Goal: Transaction & Acquisition: Book appointment/travel/reservation

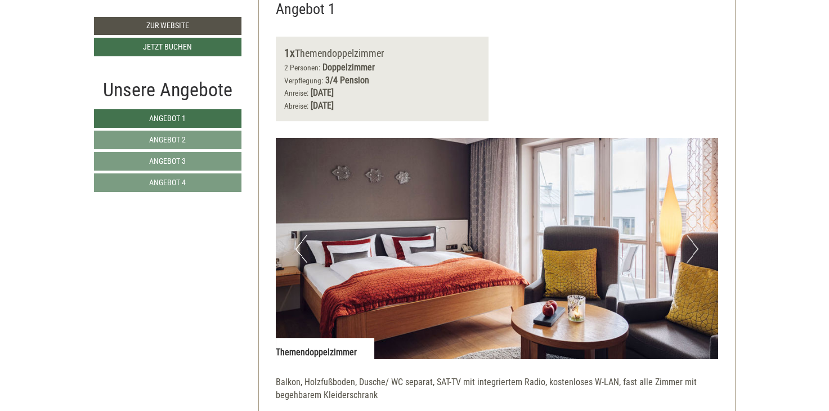
scroll to position [631, 0]
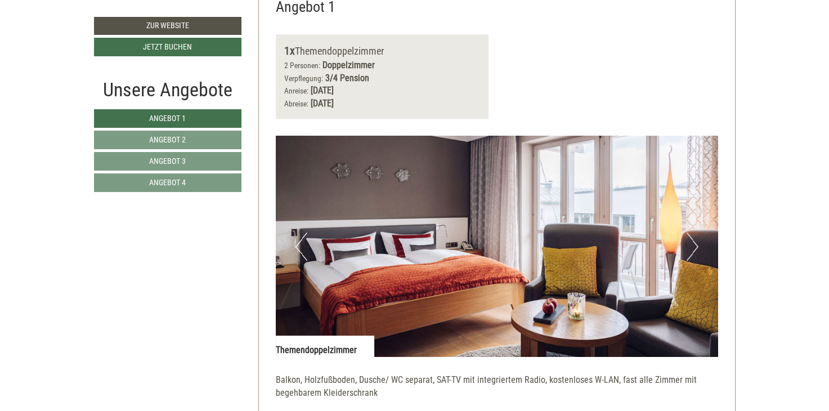
click at [687, 242] on button "Next" at bounding box center [693, 247] width 12 height 28
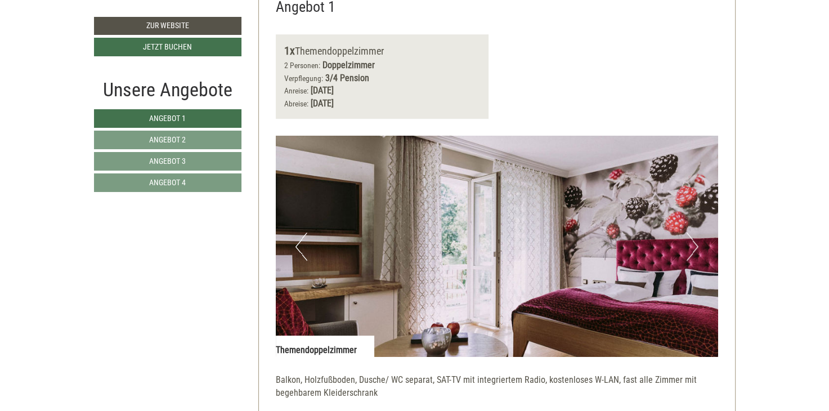
click at [687, 242] on button "Next" at bounding box center [693, 247] width 12 height 28
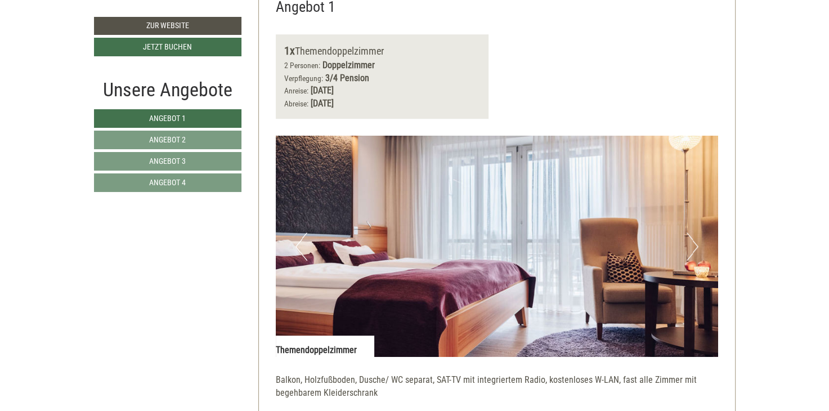
click at [687, 242] on button "Next" at bounding box center [693, 247] width 12 height 28
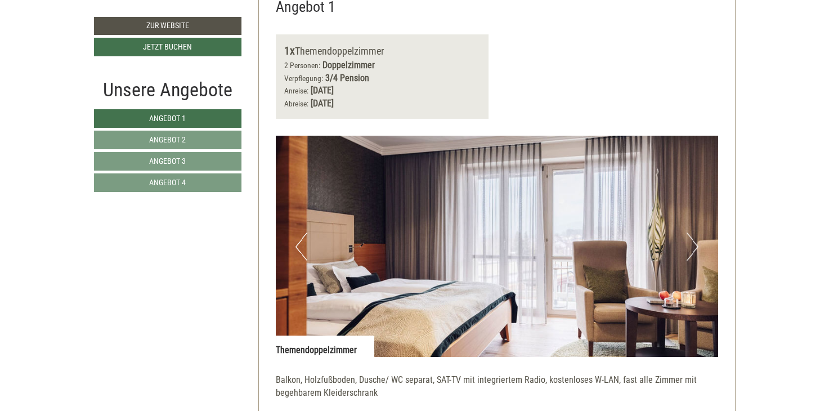
click at [687, 242] on button "Next" at bounding box center [693, 247] width 12 height 28
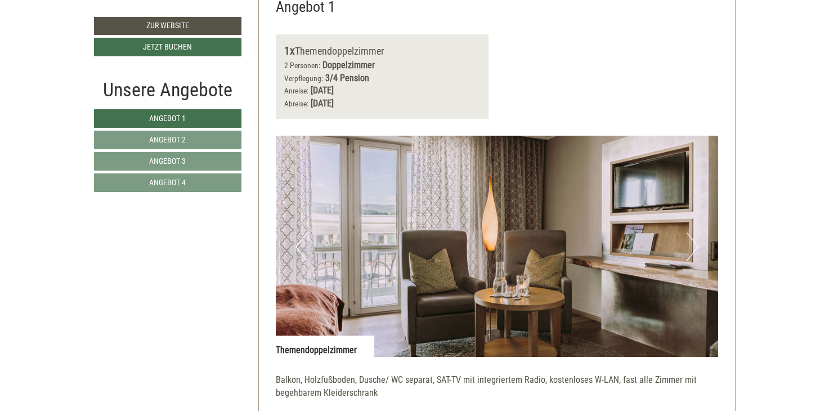
click at [687, 242] on button "Next" at bounding box center [693, 247] width 12 height 28
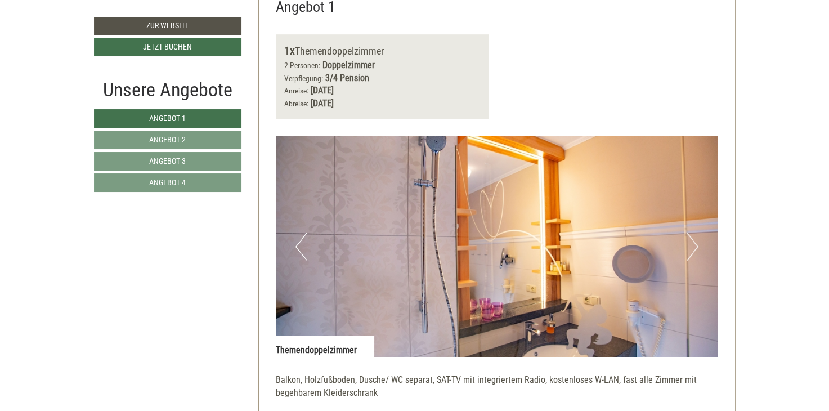
click at [687, 242] on button "Next" at bounding box center [693, 247] width 12 height 28
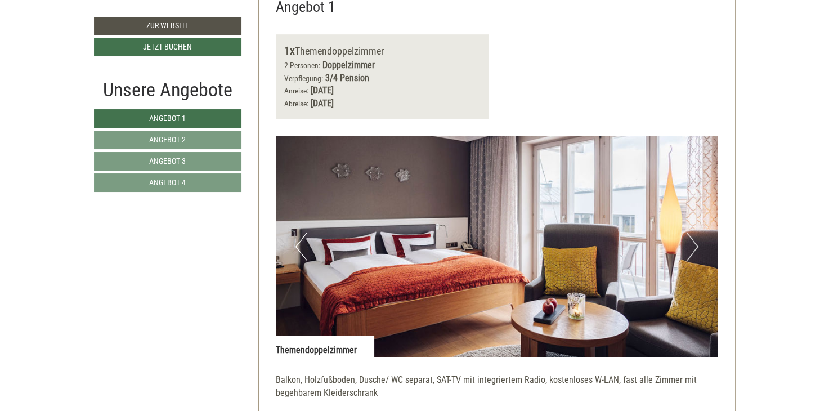
click at [687, 242] on button "Next" at bounding box center [693, 247] width 12 height 28
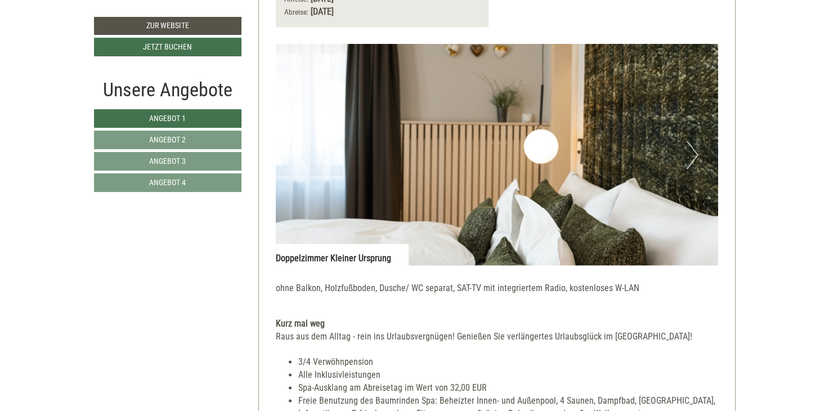
scroll to position [1487, 0]
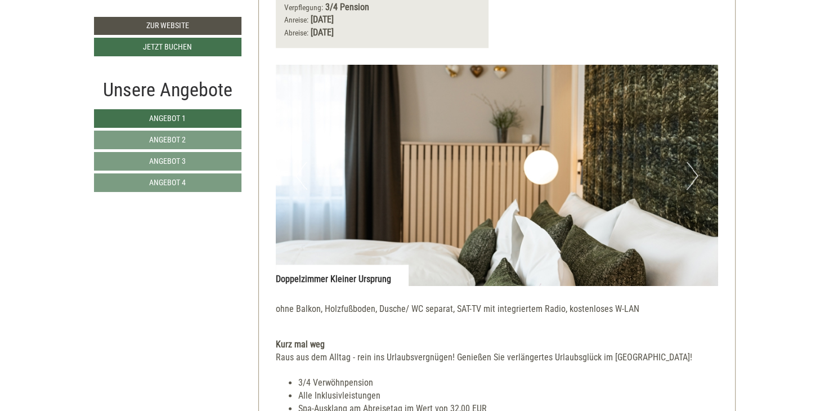
click at [691, 173] on button "Next" at bounding box center [693, 176] width 12 height 28
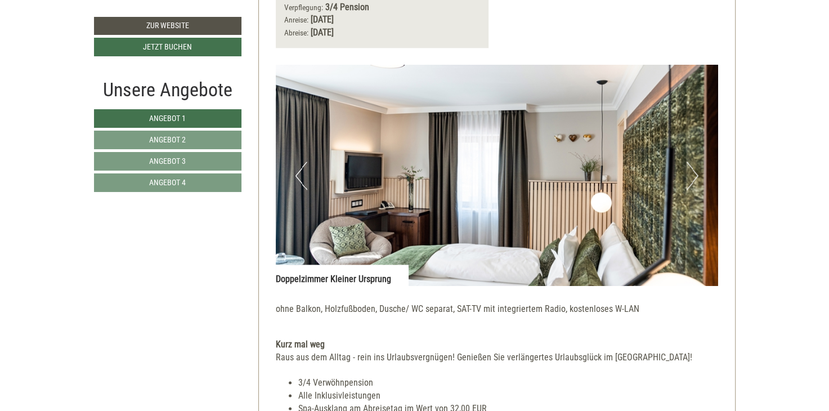
click at [691, 173] on button "Next" at bounding box center [693, 176] width 12 height 28
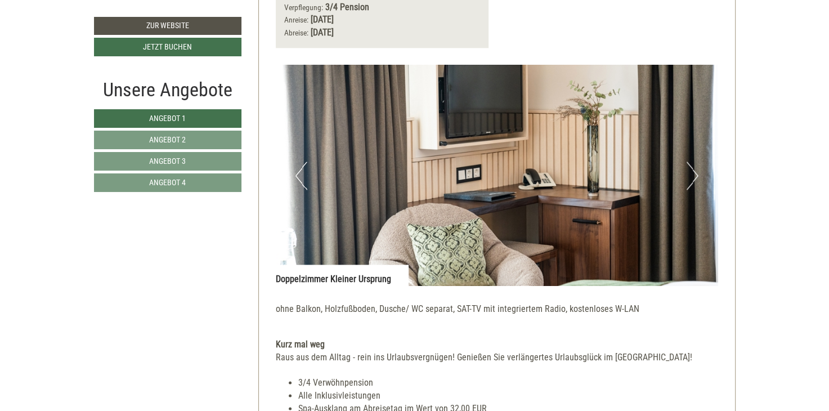
click at [691, 173] on button "Next" at bounding box center [693, 176] width 12 height 28
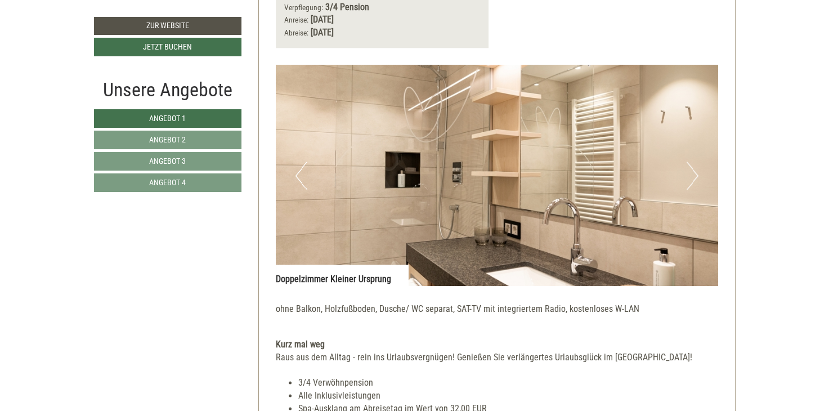
click at [691, 173] on button "Next" at bounding box center [693, 176] width 12 height 28
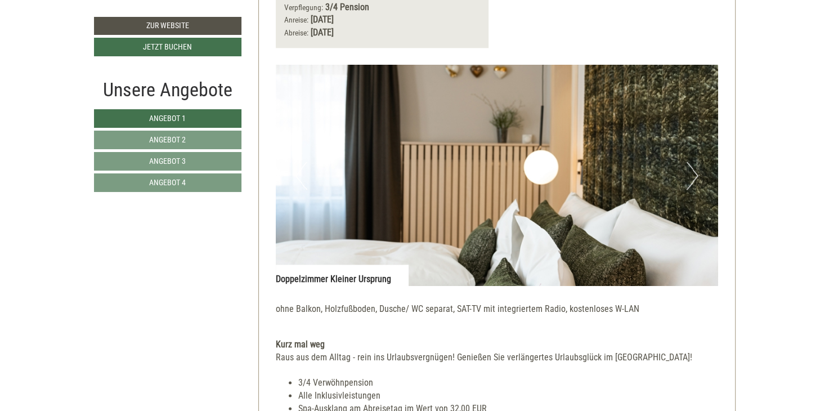
click at [691, 173] on button "Next" at bounding box center [693, 176] width 12 height 28
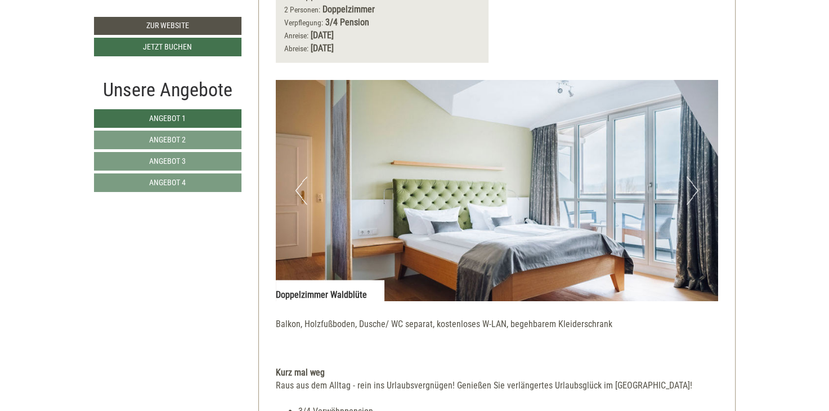
scroll to position [2230, 0]
click at [693, 187] on button "Next" at bounding box center [693, 191] width 12 height 28
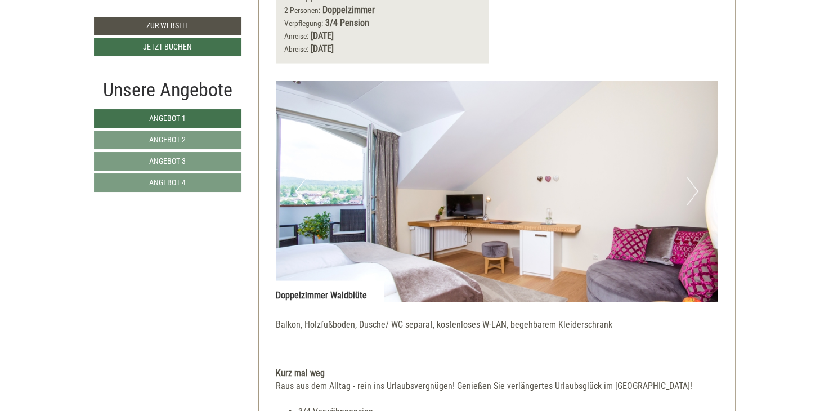
click at [693, 187] on button "Next" at bounding box center [693, 191] width 12 height 28
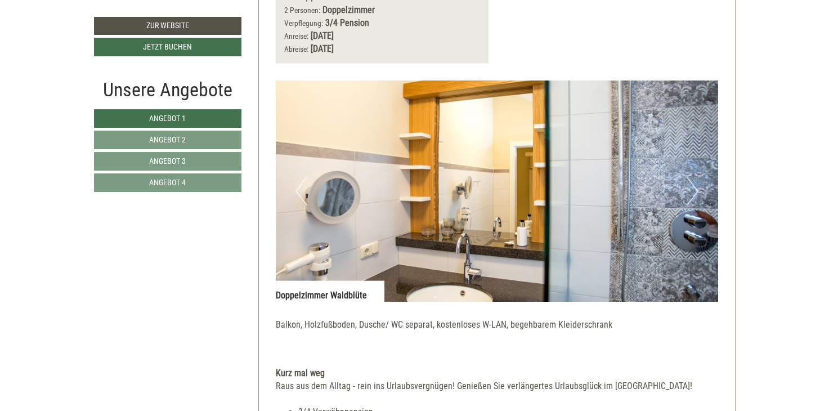
click at [693, 187] on button "Next" at bounding box center [693, 191] width 12 height 28
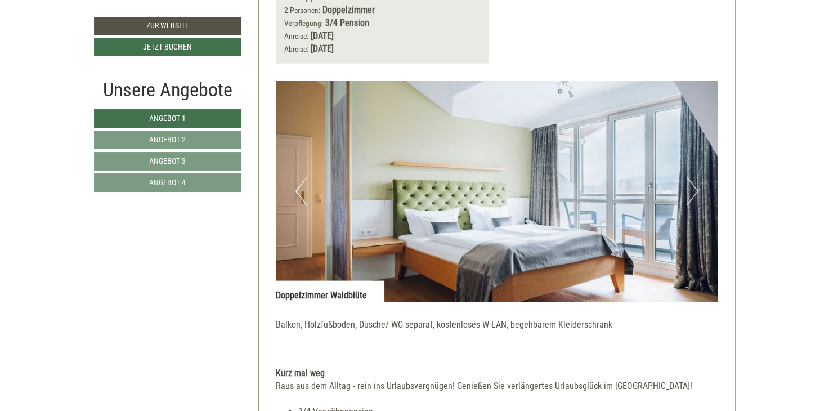
click at [693, 187] on button "Next" at bounding box center [693, 191] width 12 height 28
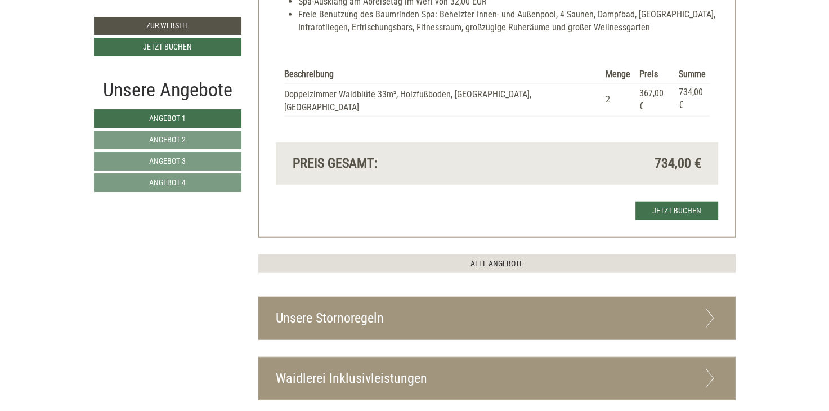
scroll to position [2680, 0]
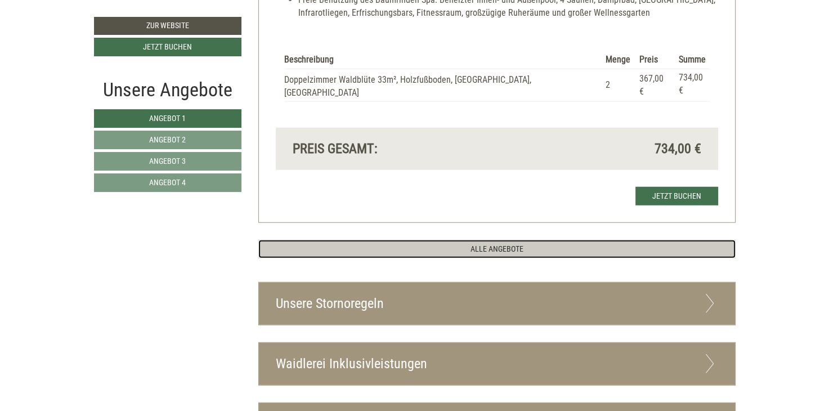
click at [598, 240] on link "ALLE ANGEBOTE" at bounding box center [497, 249] width 478 height 19
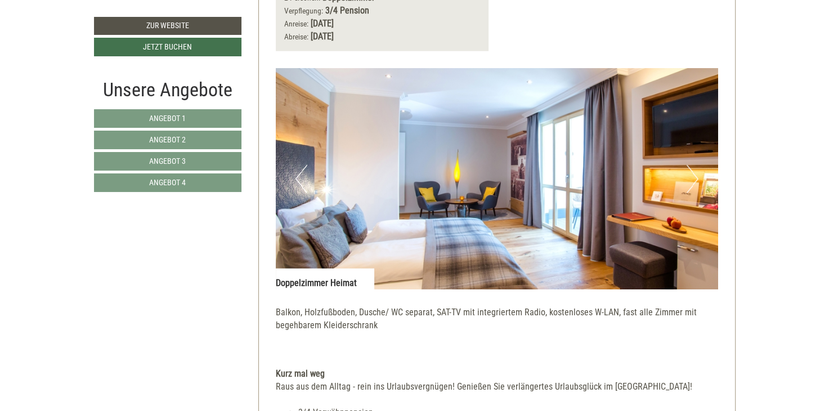
scroll to position [3023, 0]
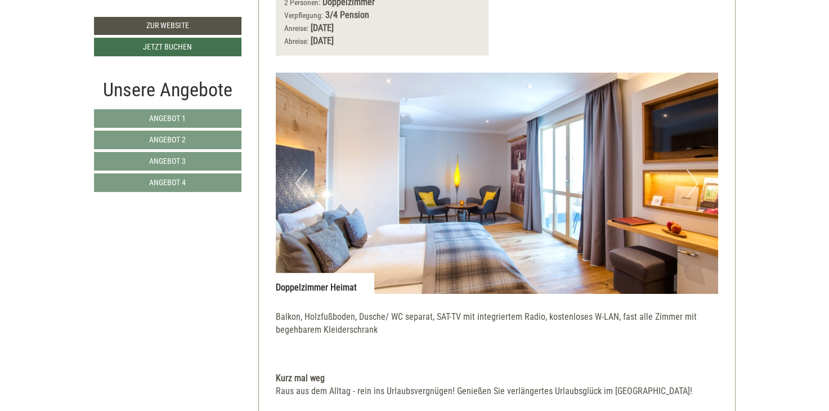
click at [693, 169] on button "Next" at bounding box center [693, 183] width 12 height 28
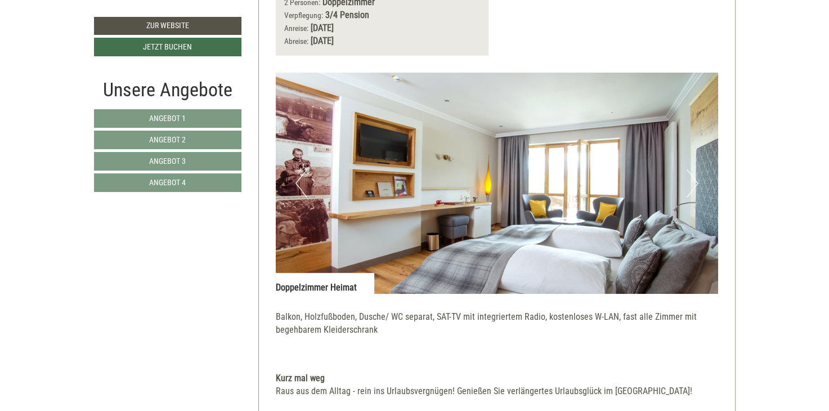
click at [693, 169] on button "Next" at bounding box center [693, 183] width 12 height 28
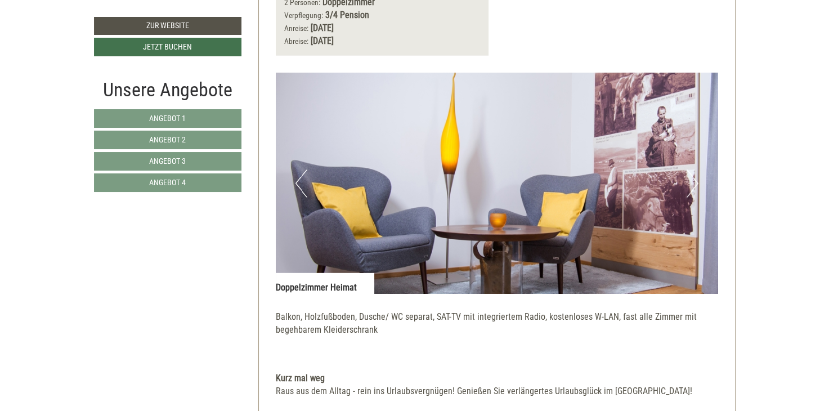
click at [693, 169] on button "Next" at bounding box center [693, 183] width 12 height 28
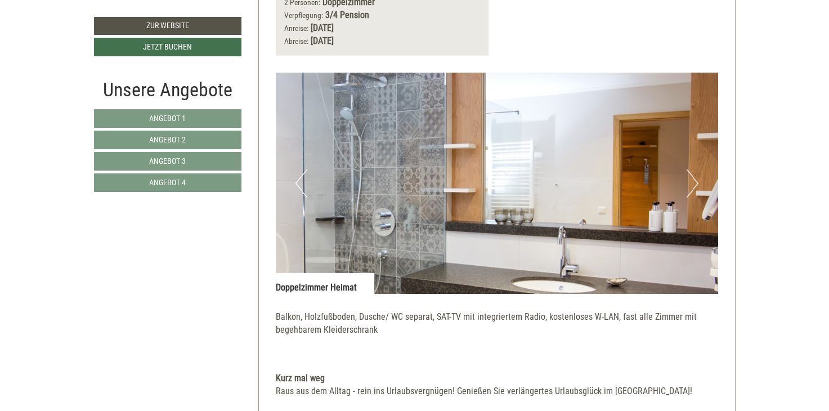
click at [693, 169] on button "Next" at bounding box center [693, 183] width 12 height 28
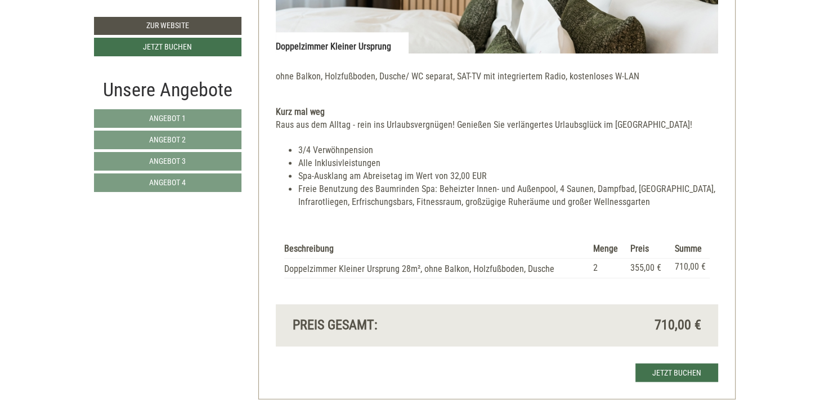
scroll to position [1716, 0]
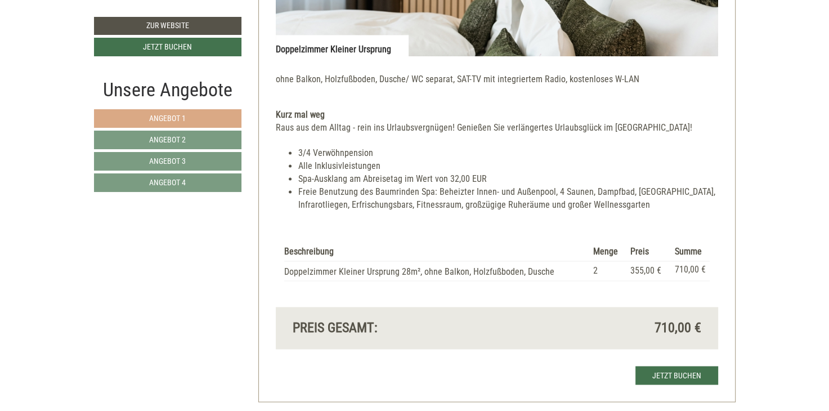
click at [226, 117] on link "Angebot 1" at bounding box center [168, 118] width 148 height 19
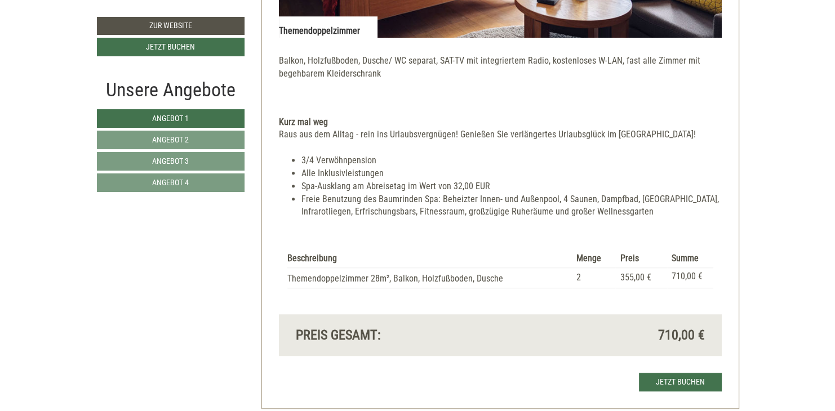
scroll to position [951, 0]
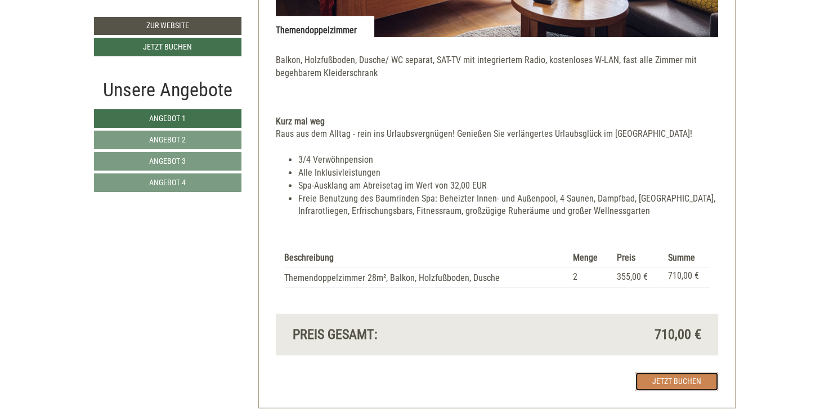
click at [658, 382] on link "Jetzt buchen" at bounding box center [677, 381] width 83 height 19
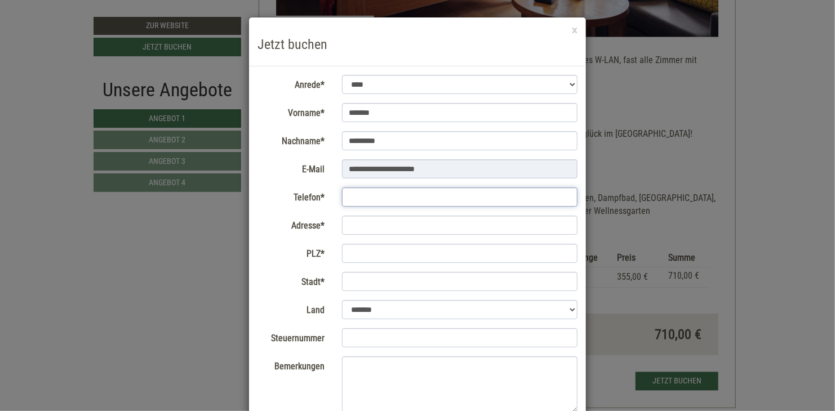
click at [503, 198] on input "Telefon*" at bounding box center [460, 197] width 236 height 19
type input "*"
type input "**********"
type input "*****"
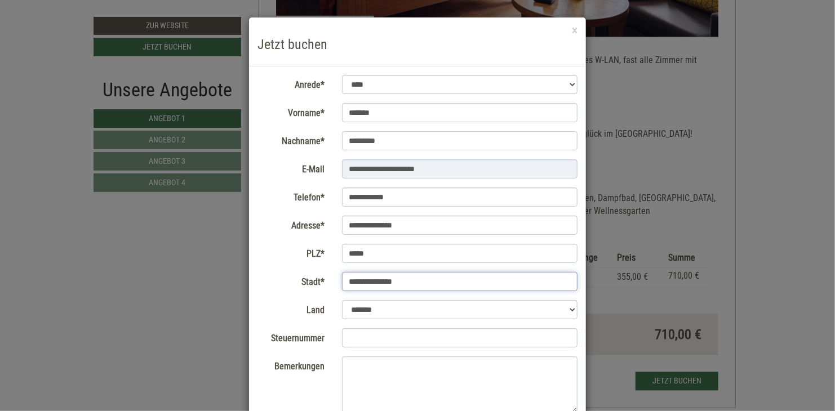
type input "**********"
click at [567, 314] on select "**********" at bounding box center [460, 309] width 236 height 19
select select "*"
click at [342, 300] on select "**********" at bounding box center [460, 309] width 236 height 19
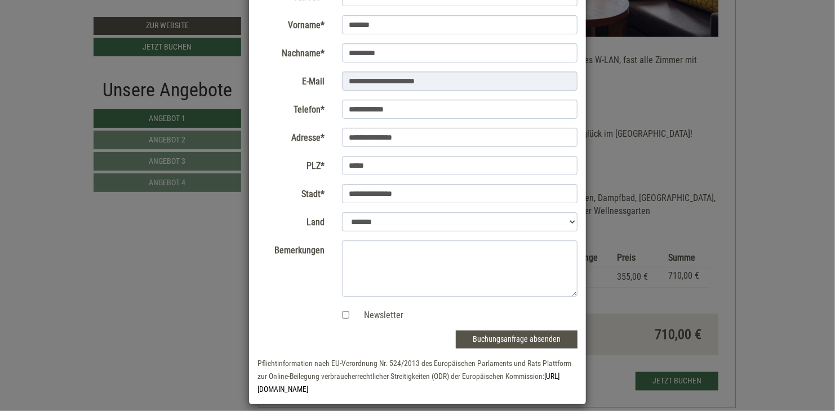
scroll to position [91, 0]
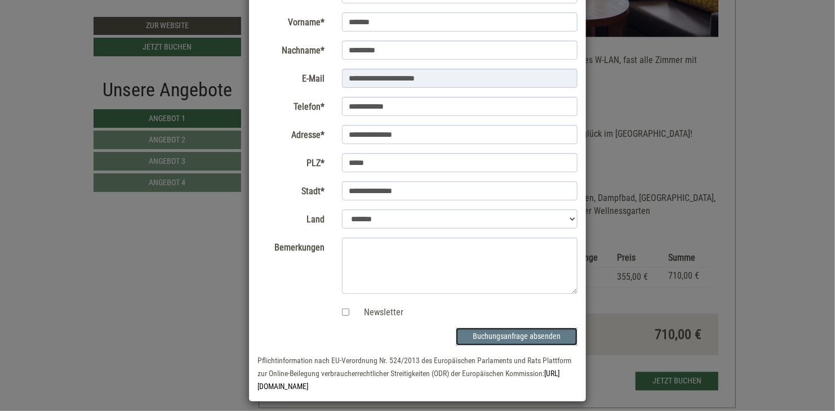
click at [475, 344] on button "Buchungsanfrage absenden" at bounding box center [517, 337] width 122 height 18
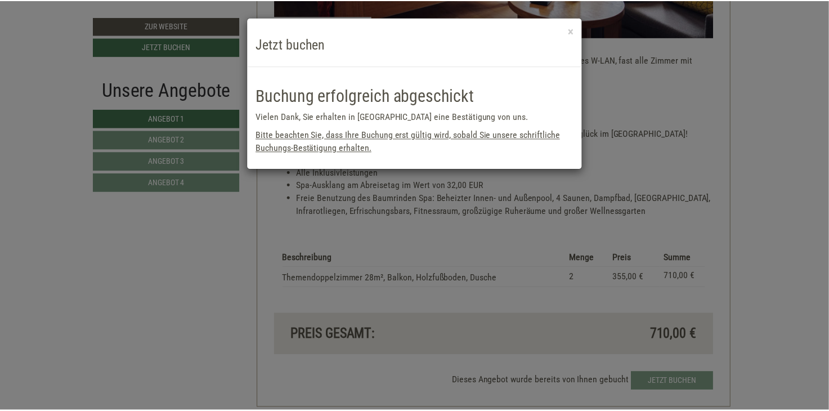
scroll to position [0, 0]
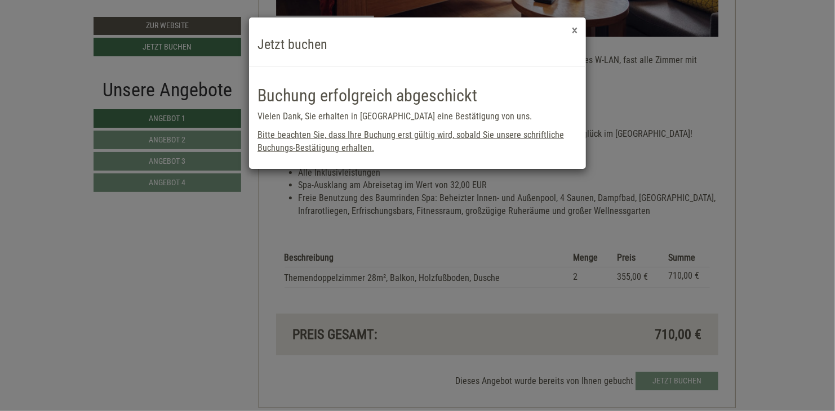
click at [577, 26] on button "×" at bounding box center [575, 31] width 6 height 12
